Goal: Task Accomplishment & Management: Use online tool/utility

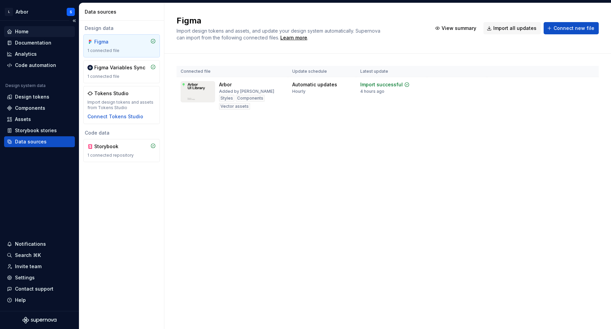
click at [22, 28] on div "Home" at bounding box center [39, 31] width 71 height 11
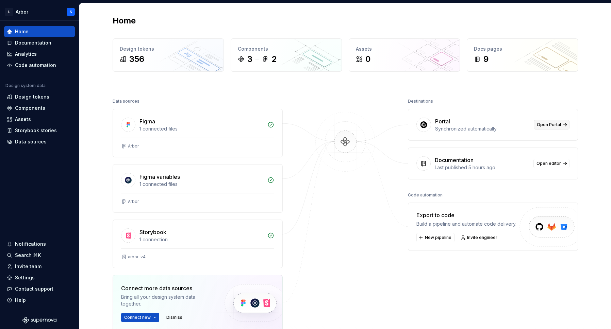
click at [545, 123] on span "Open Portal" at bounding box center [549, 124] width 24 height 5
click at [510, 60] on div "9" at bounding box center [522, 59] width 97 height 11
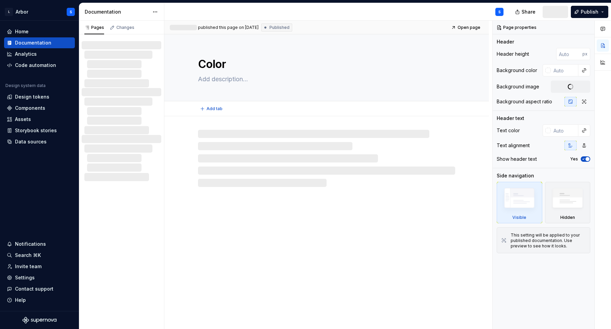
type textarea "*"
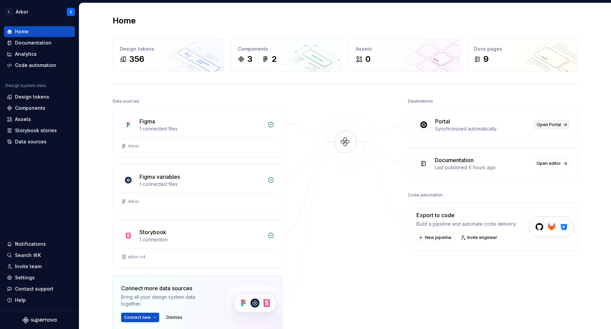
click at [543, 125] on span "Open Portal" at bounding box center [549, 124] width 24 height 5
